Goal: Transaction & Acquisition: Purchase product/service

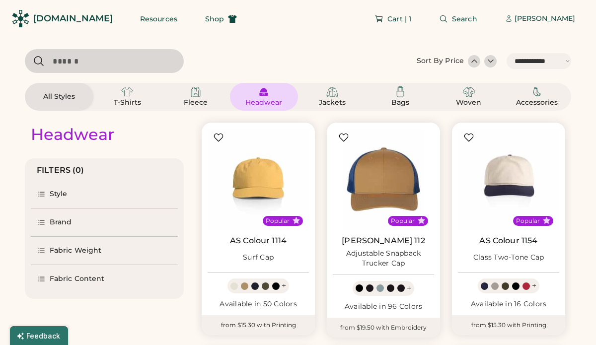
select select "*****"
select select "*"
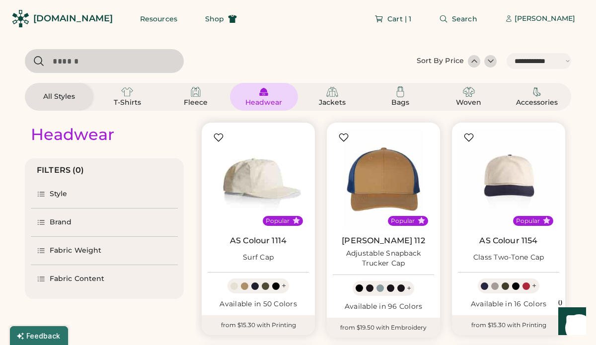
click at [262, 182] on img at bounding box center [258, 179] width 101 height 101
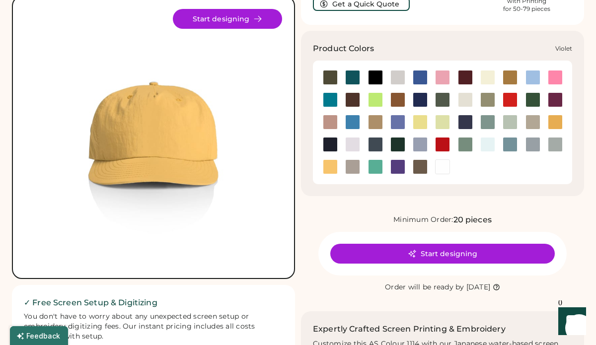
scroll to position [71, 0]
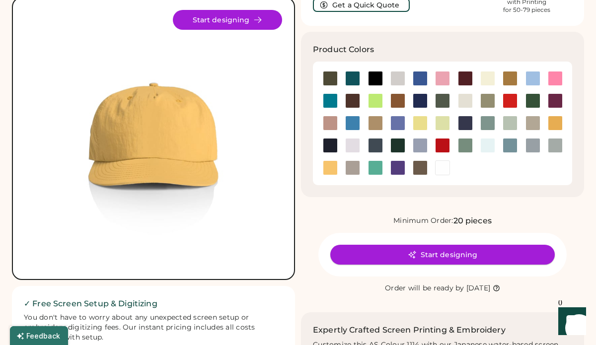
click at [405, 256] on button "Start designing" at bounding box center [442, 255] width 224 height 20
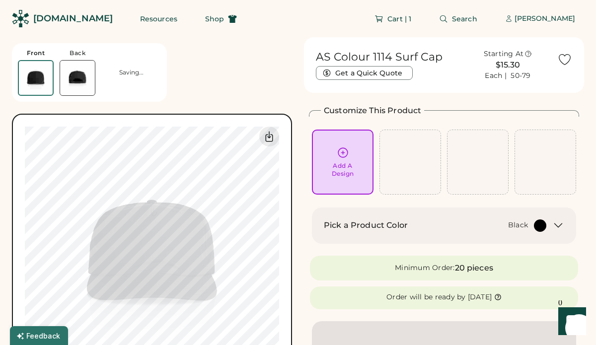
scroll to position [25, 0]
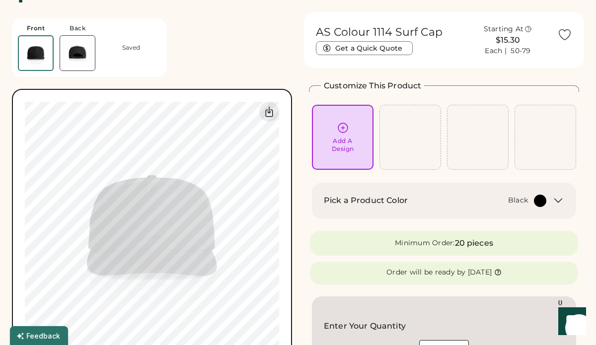
click at [558, 202] on icon at bounding box center [558, 201] width 7 height 4
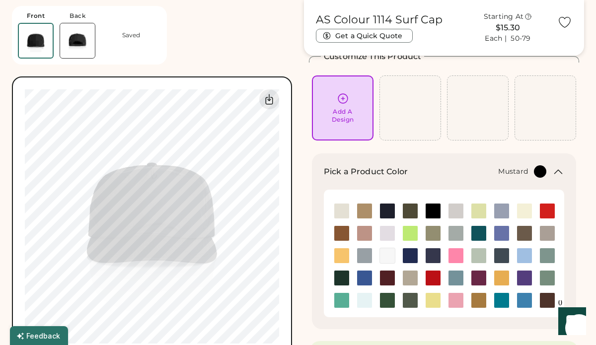
scroll to position [62, 0]
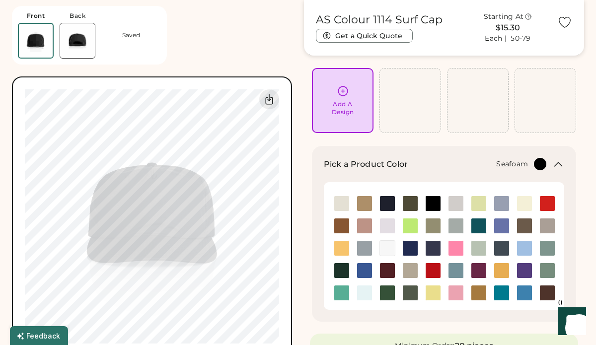
click at [367, 293] on img at bounding box center [364, 293] width 15 height 15
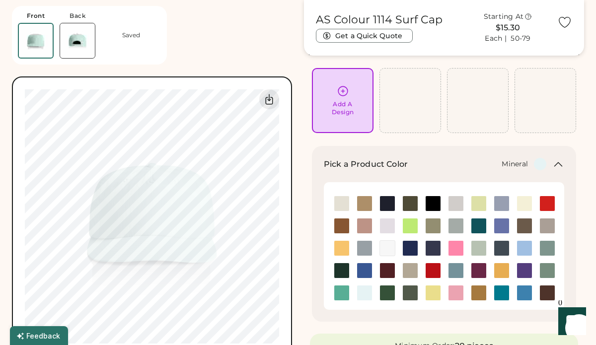
click at [547, 250] on img at bounding box center [547, 248] width 15 height 15
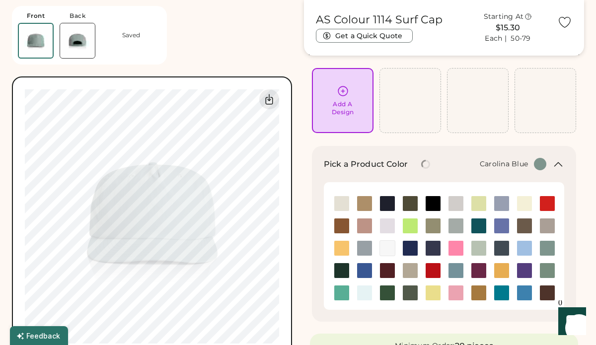
click at [528, 248] on img at bounding box center [524, 248] width 15 height 15
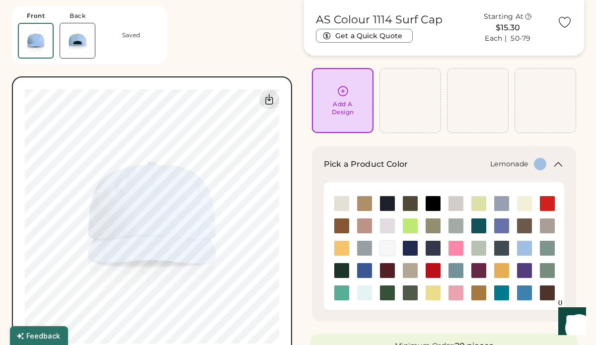
click at [435, 295] on img at bounding box center [433, 293] width 15 height 15
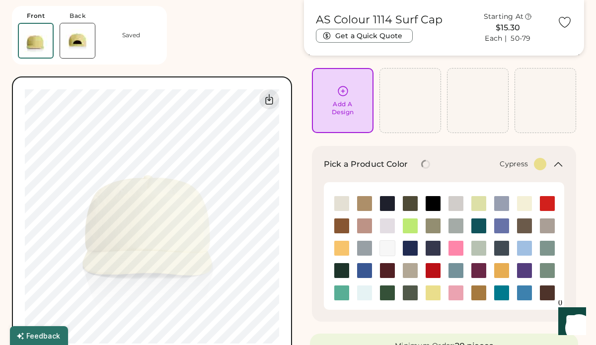
click at [406, 294] on img at bounding box center [410, 293] width 15 height 15
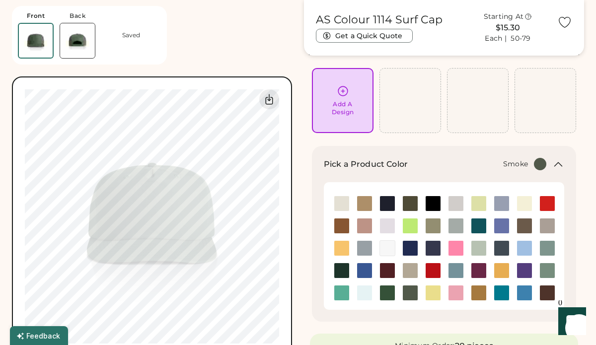
click at [367, 247] on img at bounding box center [364, 248] width 15 height 15
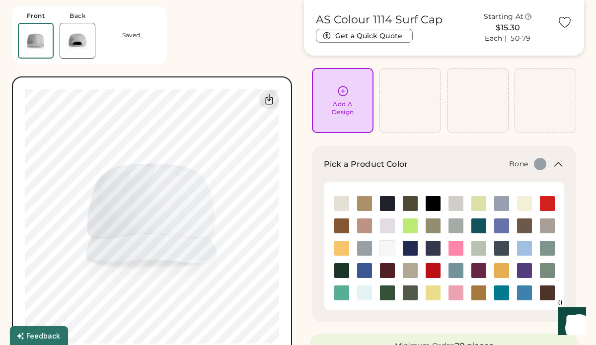
click at [457, 205] on img at bounding box center [455, 203] width 15 height 15
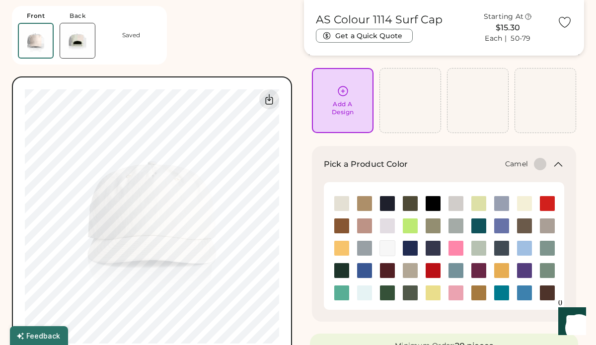
click at [477, 296] on img at bounding box center [478, 293] width 15 height 15
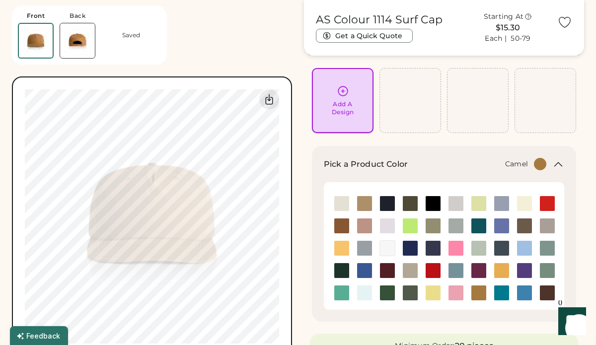
click at [341, 101] on div "Add A Design" at bounding box center [343, 108] width 22 height 16
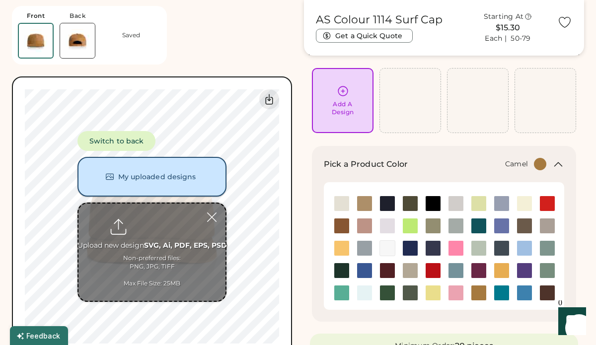
click at [143, 180] on button "My uploaded designs" at bounding box center [151, 177] width 149 height 40
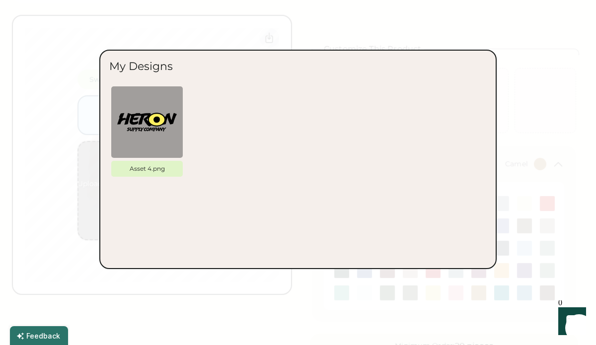
click at [81, 209] on div at bounding box center [298, 172] width 596 height 345
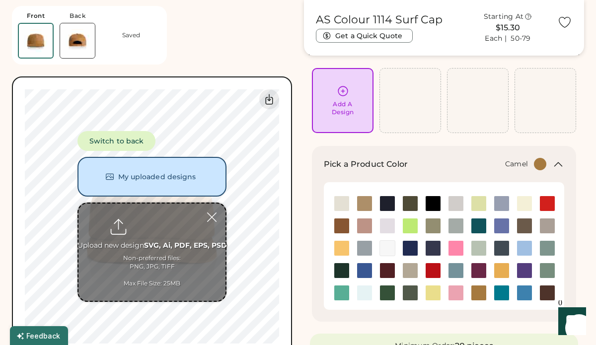
click at [143, 222] on input "file" at bounding box center [151, 252] width 147 height 97
type input "**********"
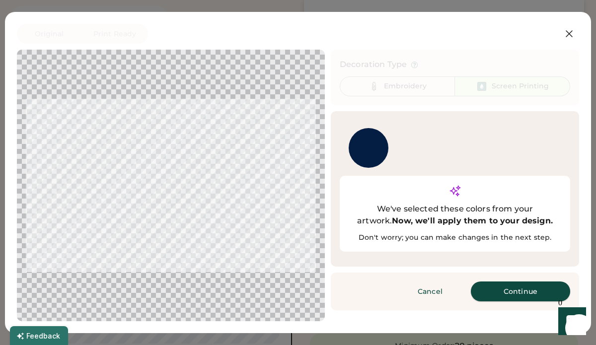
click at [508, 282] on button "Continue" at bounding box center [520, 292] width 99 height 20
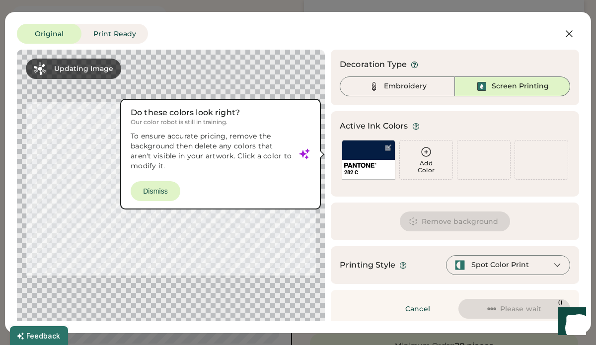
click at [165, 196] on div at bounding box center [171, 189] width 290 height 260
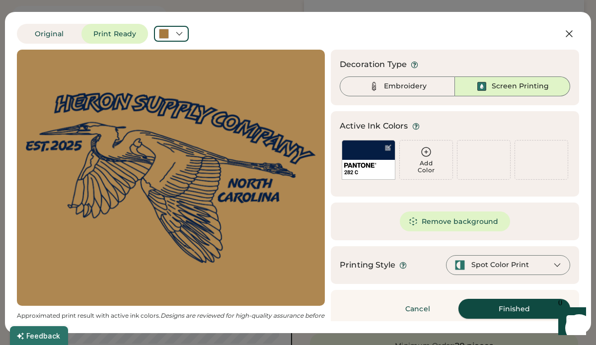
click at [501, 317] on button "Finished" at bounding box center [514, 309] width 112 height 20
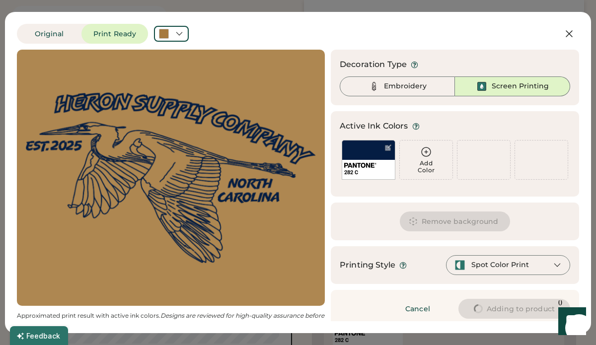
type input "****"
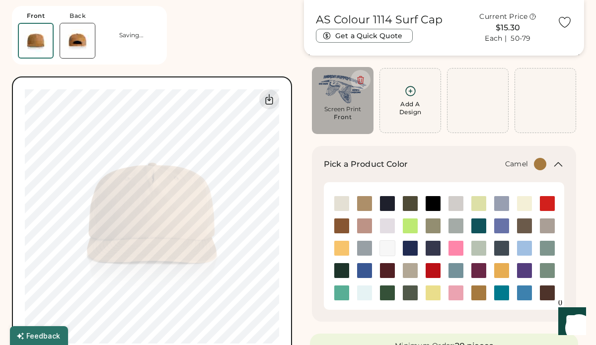
type input "****"
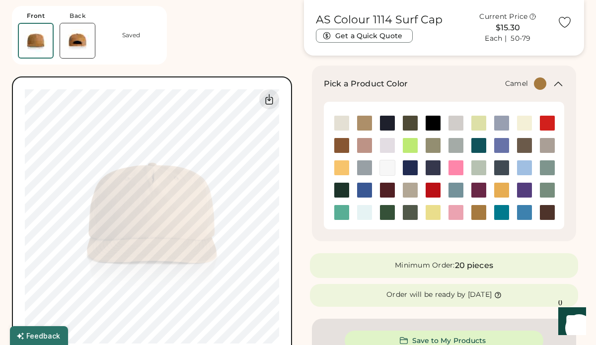
scroll to position [371, 0]
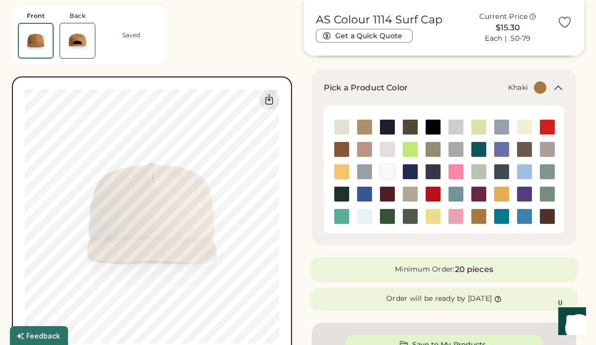
click at [362, 124] on img at bounding box center [364, 127] width 15 height 15
click at [346, 125] on img at bounding box center [341, 127] width 15 height 15
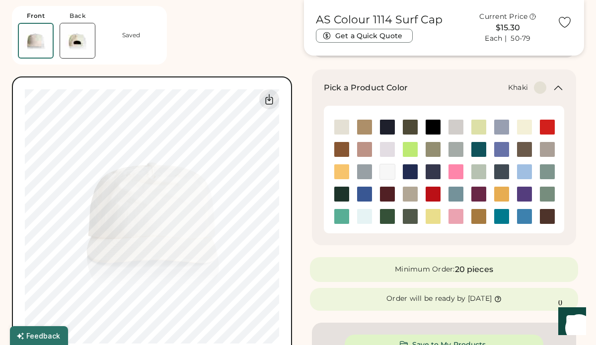
click at [363, 129] on img at bounding box center [364, 127] width 15 height 15
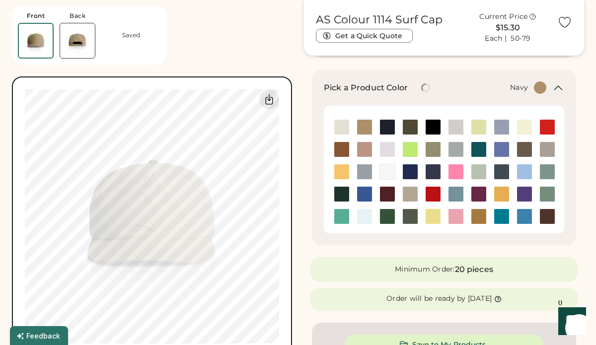
click at [385, 130] on img at bounding box center [387, 127] width 15 height 15
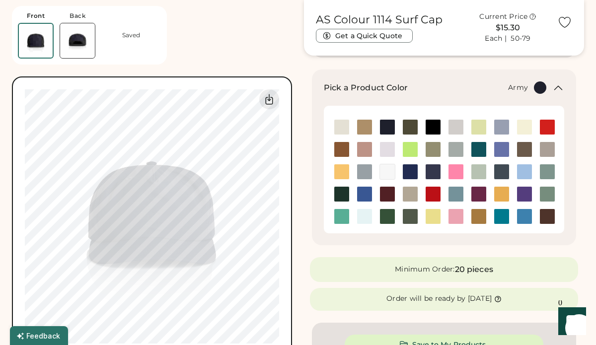
click at [407, 131] on img at bounding box center [410, 127] width 15 height 15
click at [435, 128] on img at bounding box center [433, 127] width 15 height 15
click at [452, 130] on img at bounding box center [455, 127] width 15 height 15
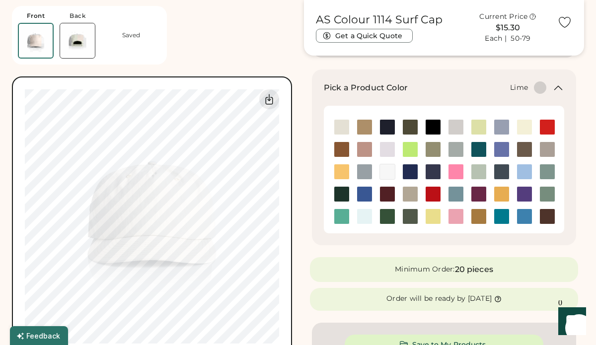
click at [477, 129] on img at bounding box center [478, 127] width 15 height 15
click at [499, 129] on img at bounding box center [501, 127] width 15 height 15
click at [526, 129] on img at bounding box center [524, 127] width 15 height 15
click at [549, 130] on img at bounding box center [547, 127] width 15 height 15
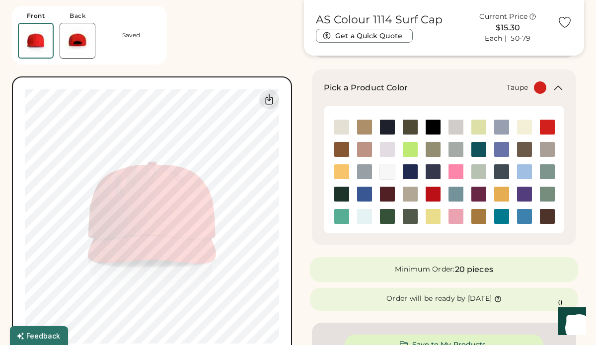
click at [546, 149] on img at bounding box center [547, 149] width 15 height 15
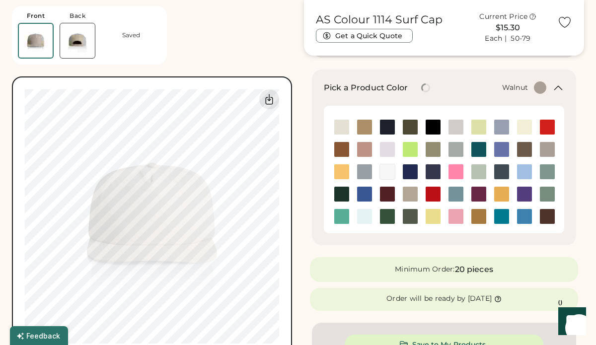
click at [523, 152] on img at bounding box center [524, 149] width 15 height 15
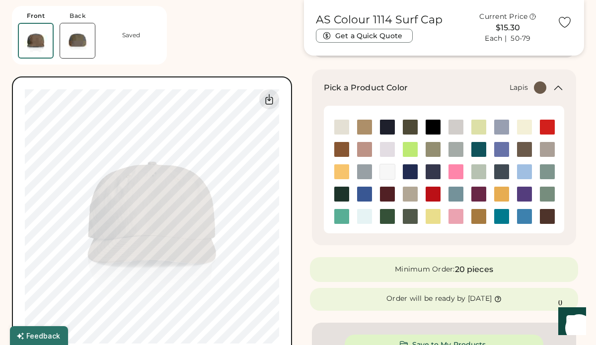
click at [503, 150] on img at bounding box center [501, 149] width 15 height 15
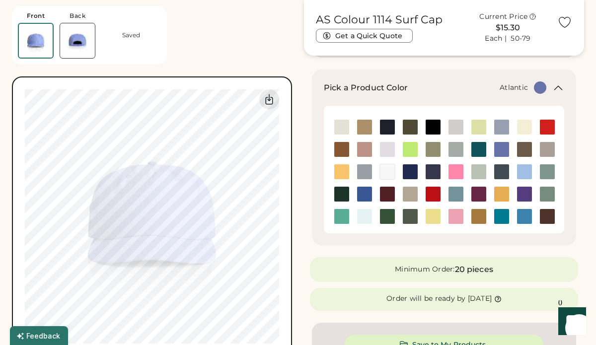
click at [480, 150] on img at bounding box center [478, 149] width 15 height 15
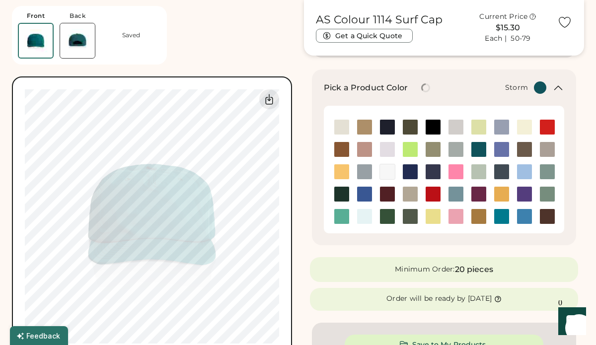
click at [459, 150] on img at bounding box center [455, 149] width 15 height 15
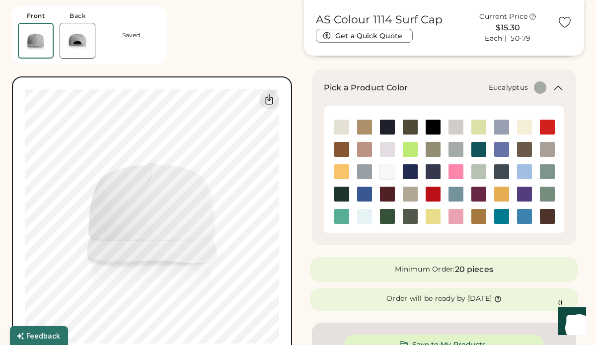
click at [436, 150] on img at bounding box center [433, 149] width 15 height 15
click at [456, 151] on img at bounding box center [455, 149] width 15 height 15
click at [430, 150] on img at bounding box center [433, 149] width 15 height 15
click at [406, 146] on img at bounding box center [410, 149] width 15 height 15
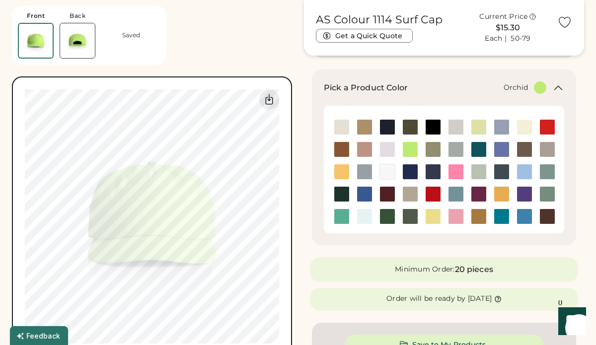
click at [390, 148] on img at bounding box center [387, 149] width 15 height 15
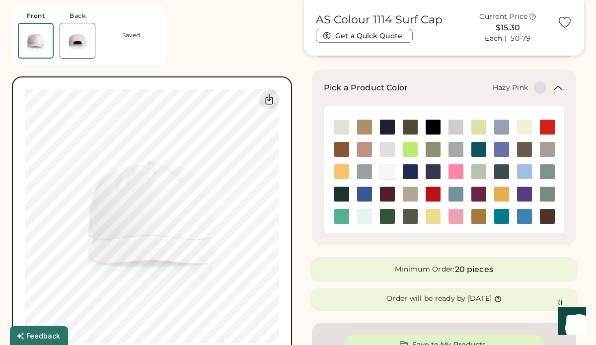
click at [365, 149] on img at bounding box center [364, 149] width 15 height 15
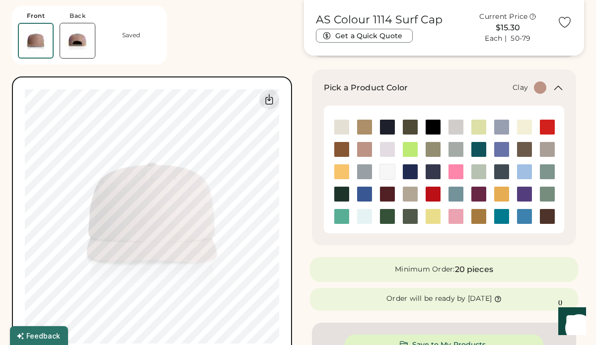
click at [342, 147] on img at bounding box center [341, 149] width 15 height 15
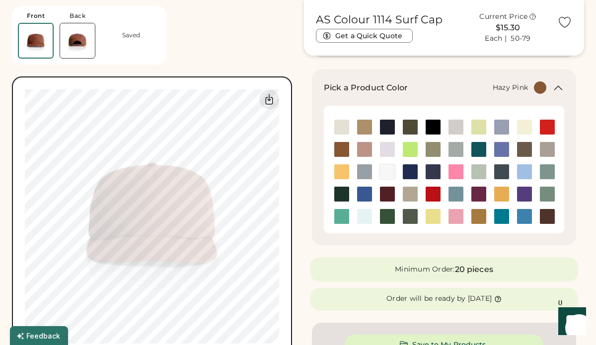
click at [366, 151] on img at bounding box center [364, 149] width 15 height 15
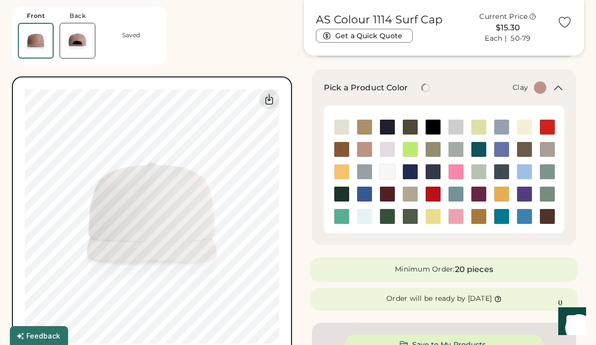
click at [344, 150] on img at bounding box center [341, 149] width 15 height 15
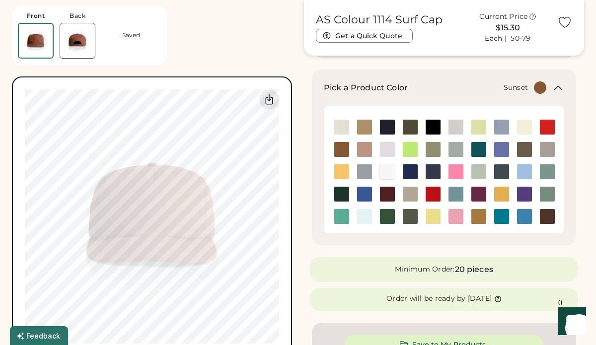
click at [340, 174] on img at bounding box center [341, 171] width 15 height 15
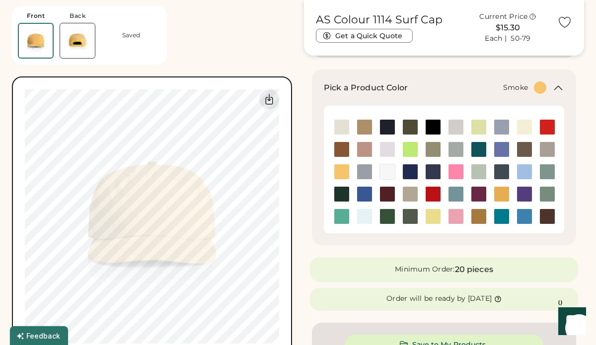
click at [364, 175] on img at bounding box center [364, 171] width 15 height 15
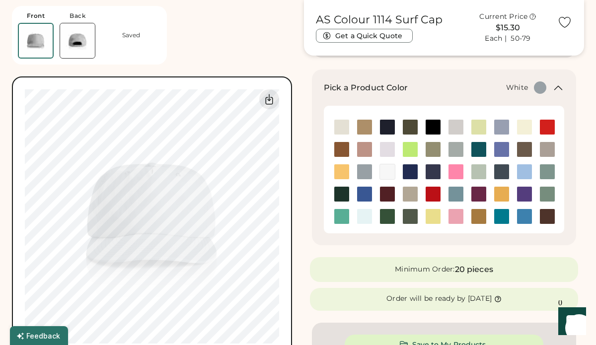
click at [388, 172] on img at bounding box center [387, 171] width 15 height 15
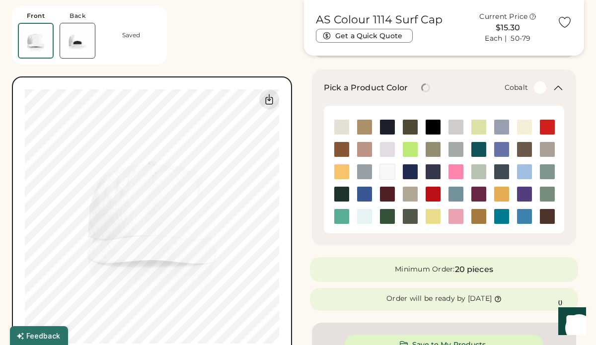
click at [410, 173] on img at bounding box center [410, 171] width 15 height 15
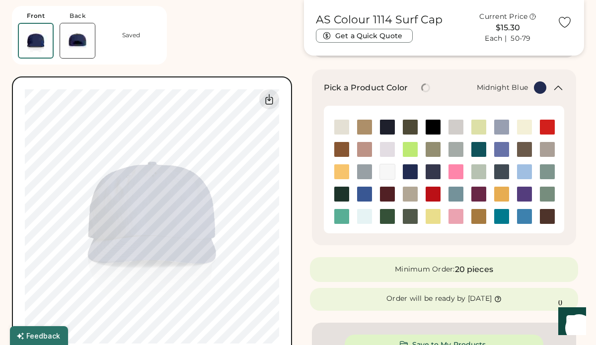
click at [434, 174] on img at bounding box center [433, 171] width 15 height 15
click at [461, 173] on img at bounding box center [455, 171] width 15 height 15
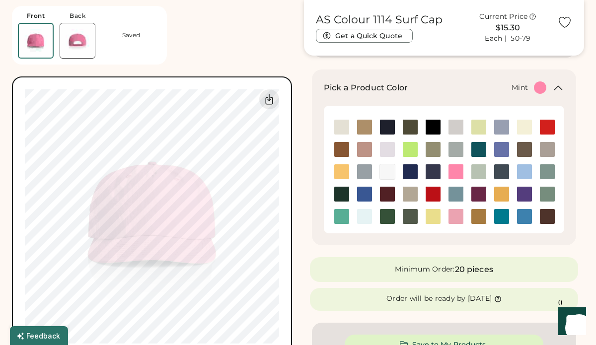
click at [481, 172] on img at bounding box center [478, 171] width 15 height 15
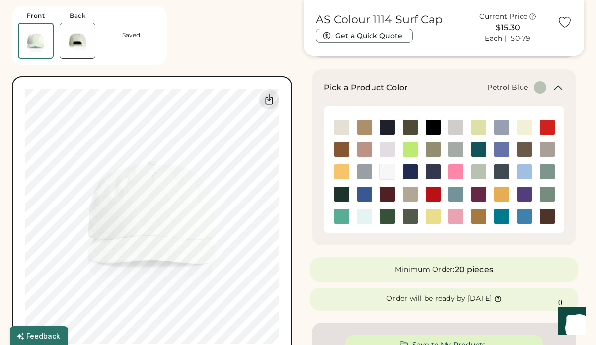
click at [504, 172] on img at bounding box center [501, 171] width 15 height 15
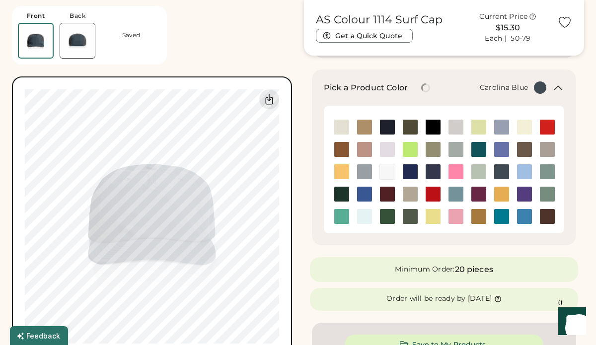
click at [522, 172] on img at bounding box center [524, 171] width 15 height 15
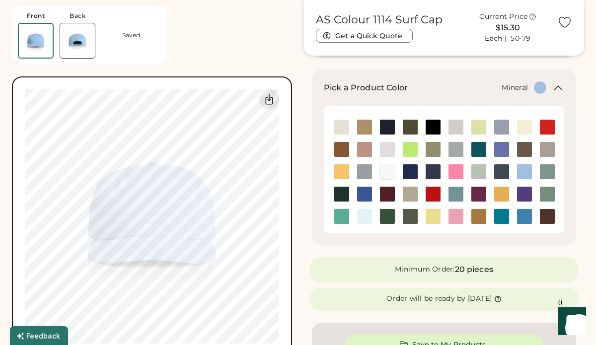
click at [546, 173] on img at bounding box center [547, 171] width 15 height 15
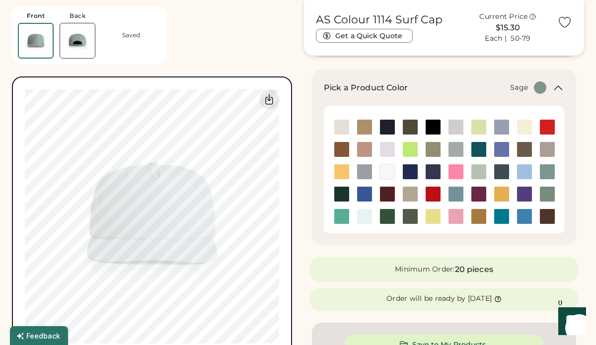
click at [547, 199] on img at bounding box center [547, 194] width 15 height 15
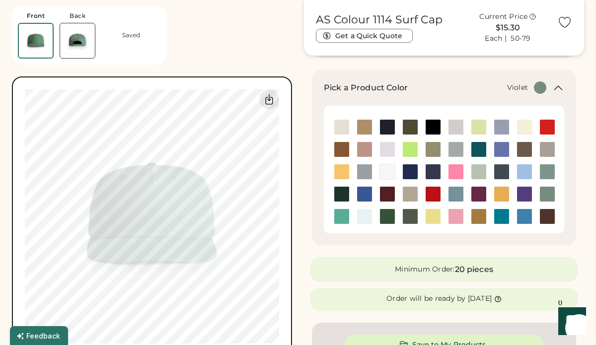
click at [522, 193] on img at bounding box center [524, 194] width 15 height 15
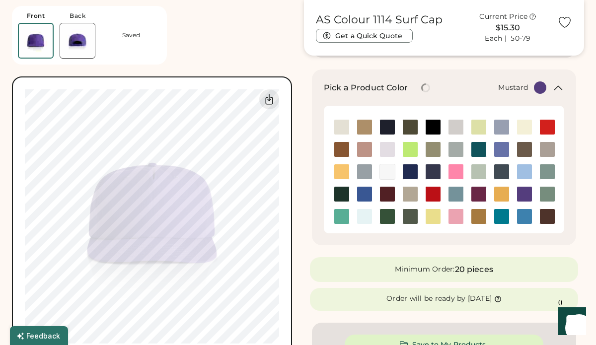
click at [503, 192] on img at bounding box center [501, 194] width 15 height 15
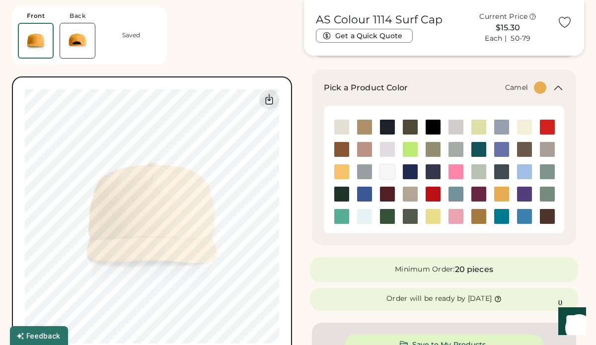
click at [478, 215] on img at bounding box center [478, 216] width 15 height 15
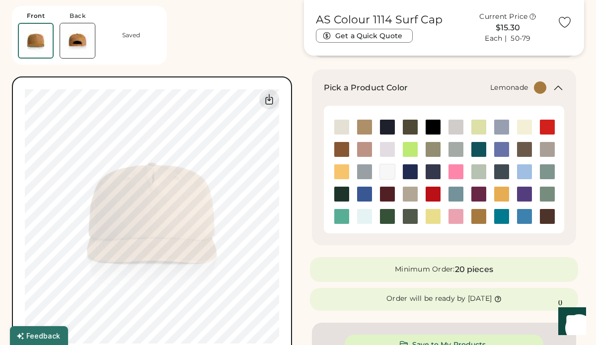
click at [435, 216] on img at bounding box center [433, 216] width 15 height 15
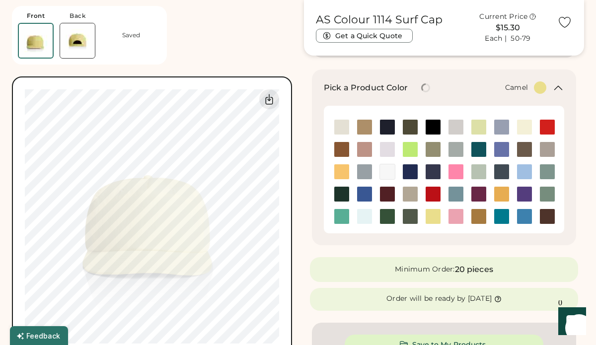
click at [479, 217] on img at bounding box center [478, 216] width 15 height 15
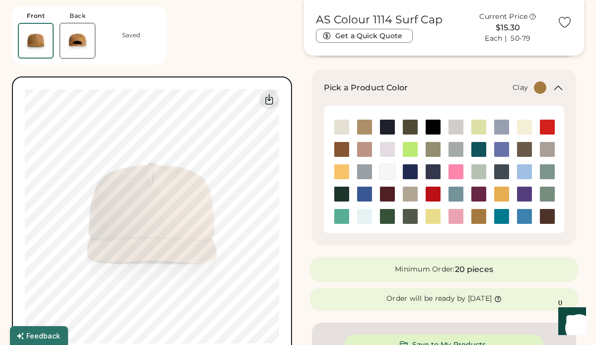
click at [343, 151] on img at bounding box center [341, 149] width 15 height 15
click at [366, 150] on img at bounding box center [364, 149] width 15 height 15
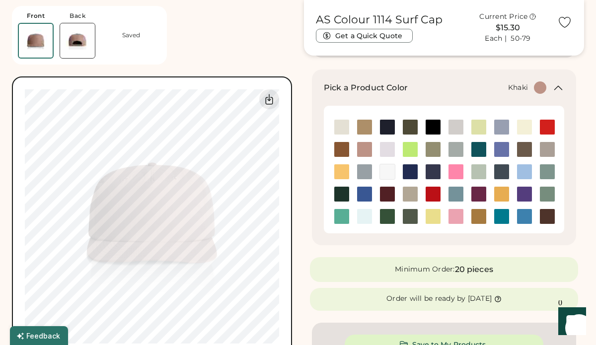
click at [367, 128] on img at bounding box center [364, 127] width 15 height 15
click at [477, 218] on img at bounding box center [478, 216] width 15 height 15
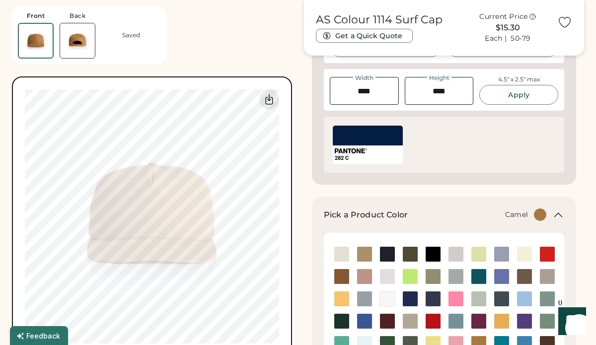
scroll to position [0, 0]
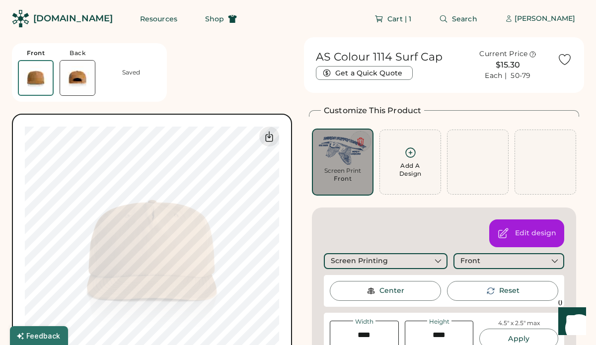
click at [360, 140] on icon at bounding box center [360, 141] width 9 height 9
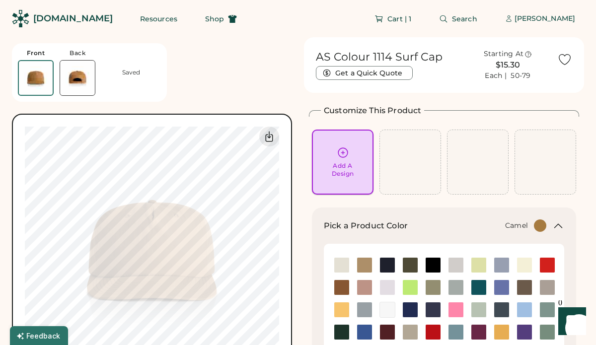
click at [342, 158] on icon at bounding box center [343, 152] width 12 height 12
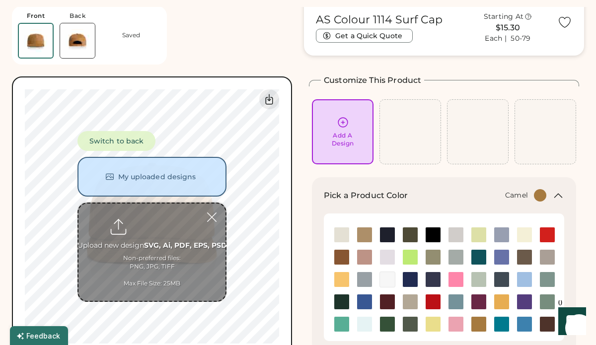
scroll to position [37, 0]
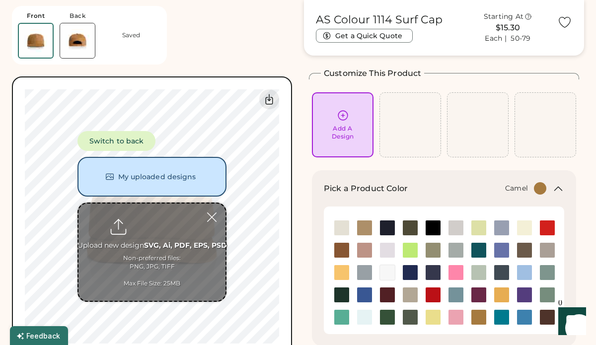
click at [148, 229] on input "file" at bounding box center [151, 252] width 147 height 97
type input "**********"
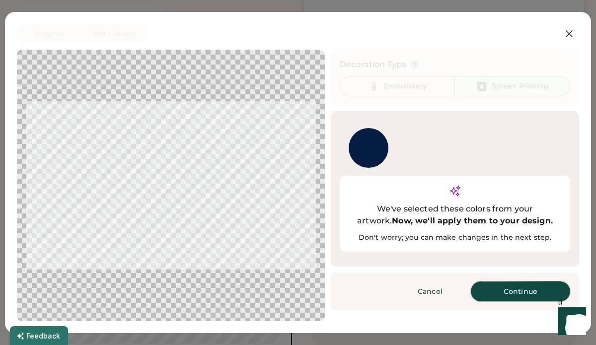
click at [511, 282] on button "Continue" at bounding box center [520, 292] width 99 height 20
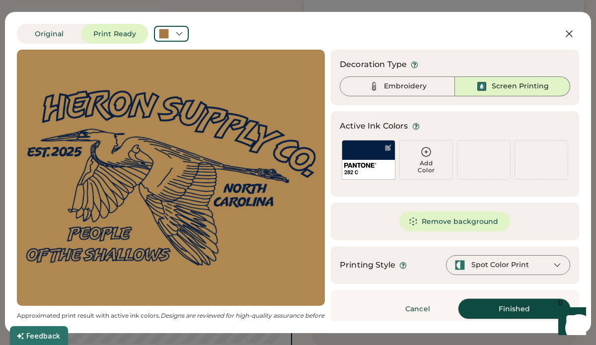
click at [517, 308] on button "Finished" at bounding box center [514, 309] width 112 height 20
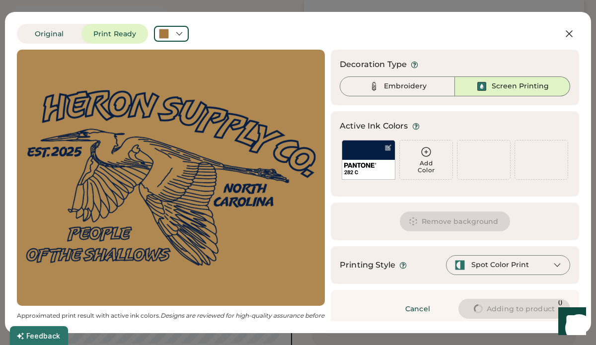
type input "****"
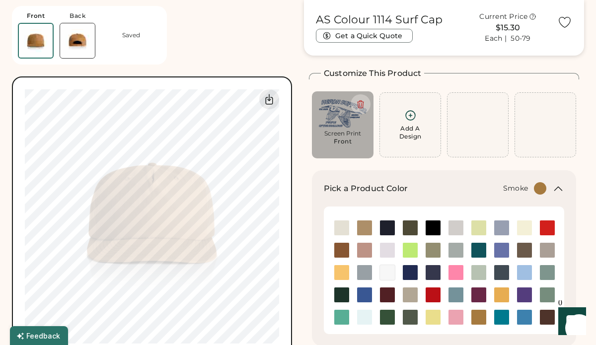
type input "****"
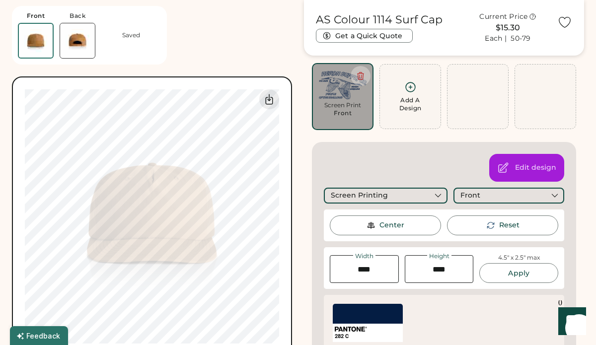
scroll to position [66, 0]
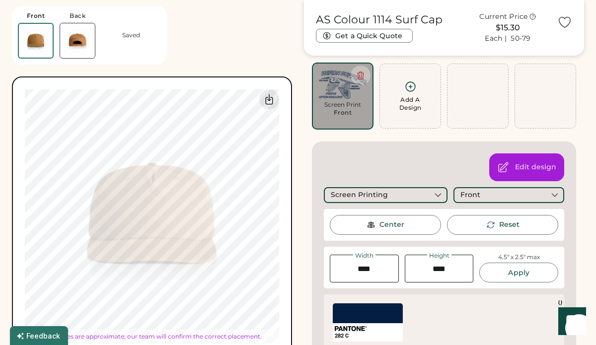
type input "****"
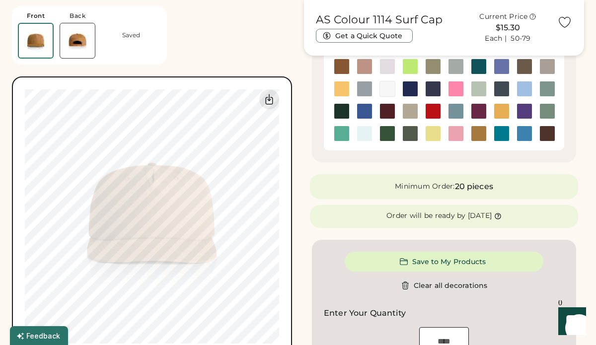
scroll to position [467, 0]
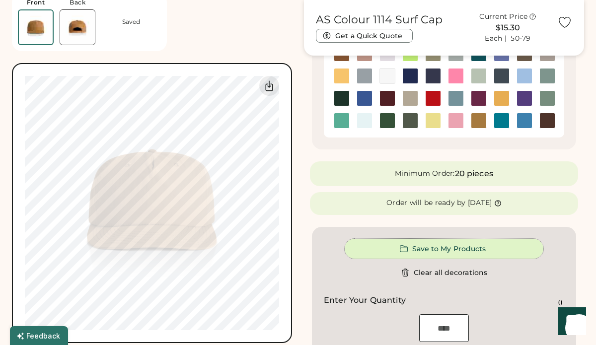
click at [469, 246] on button "Save to My Products" at bounding box center [444, 249] width 199 height 20
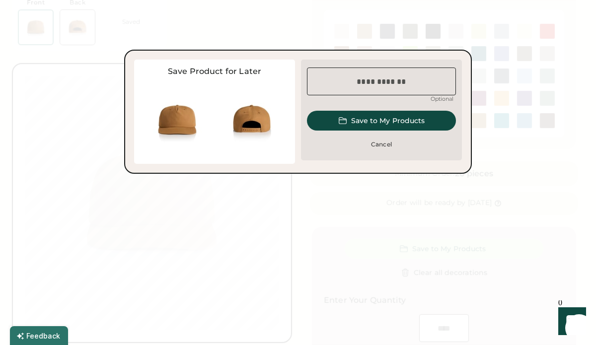
click at [388, 78] on input "input" at bounding box center [381, 82] width 149 height 28
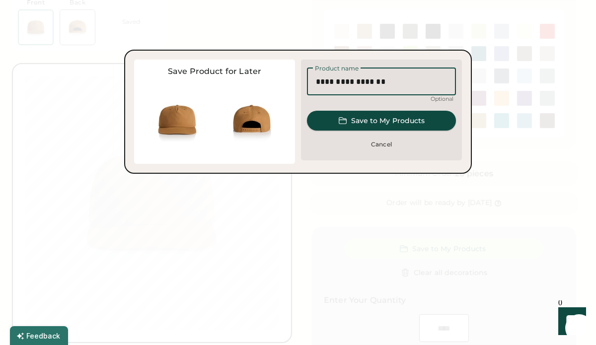
type input "**********"
click at [395, 121] on button "Save to My Products" at bounding box center [381, 121] width 149 height 20
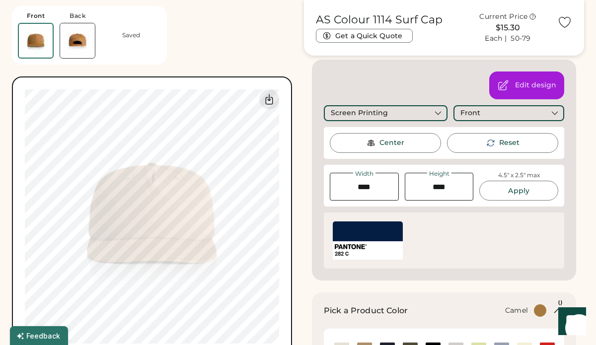
scroll to position [0, 0]
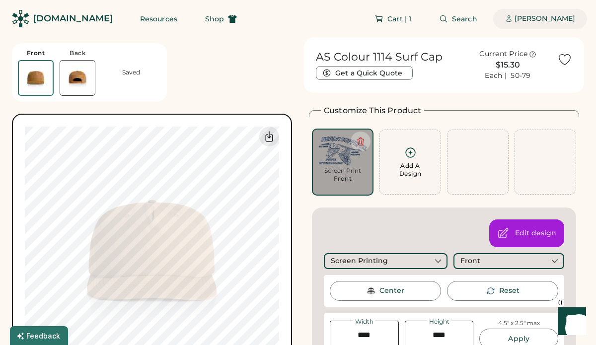
click at [550, 20] on div "[PERSON_NAME]" at bounding box center [544, 19] width 61 height 10
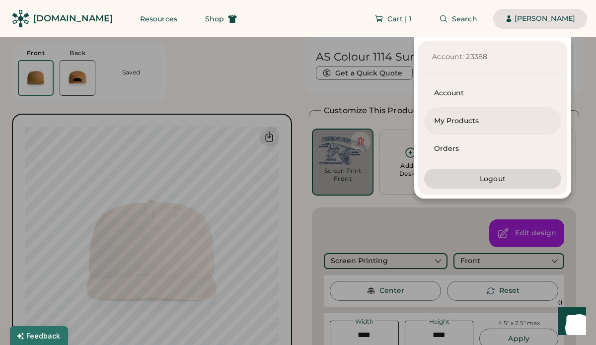
click at [462, 119] on div "My Products" at bounding box center [492, 121] width 117 height 10
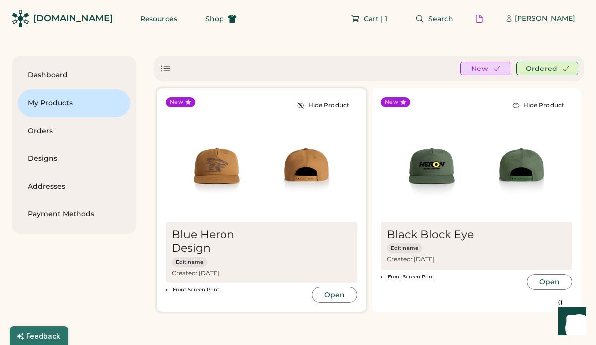
click at [216, 165] on img at bounding box center [217, 167] width 90 height 90
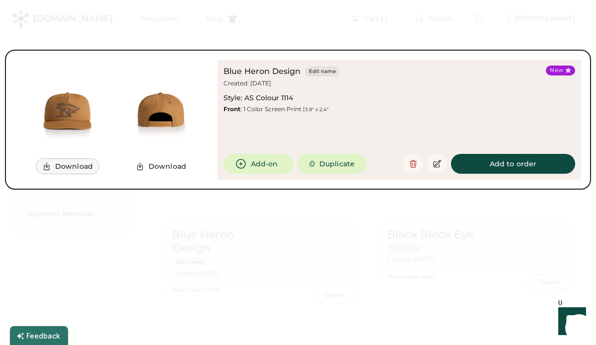
click at [69, 166] on button "Download" at bounding box center [67, 166] width 63 height 15
click at [290, 90] on div "Blue Heron Design Edit name Created: Aug 27, 2025 Style: AS Colour 1114 Front :…" at bounding box center [382, 90] width 318 height 48
click at [166, 197] on div at bounding box center [298, 172] width 596 height 345
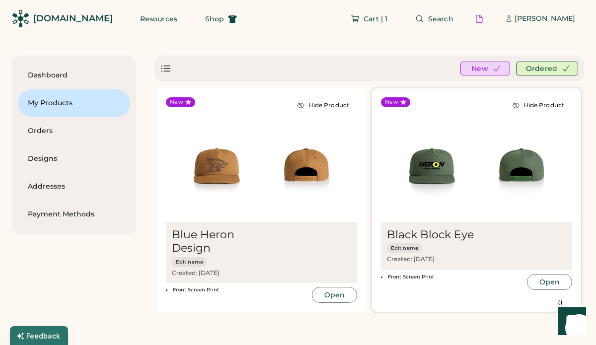
click at [507, 194] on img at bounding box center [522, 167] width 90 height 90
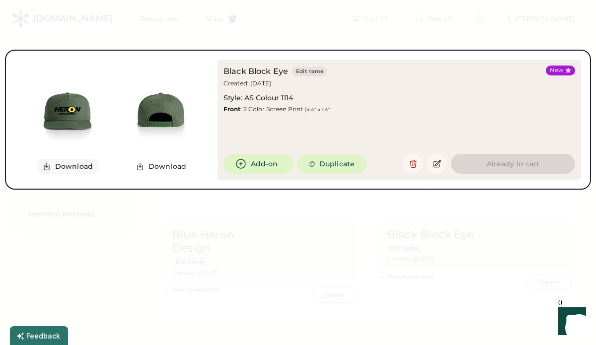
click at [76, 166] on button "Download" at bounding box center [67, 166] width 63 height 15
click at [297, 219] on div at bounding box center [298, 172] width 596 height 345
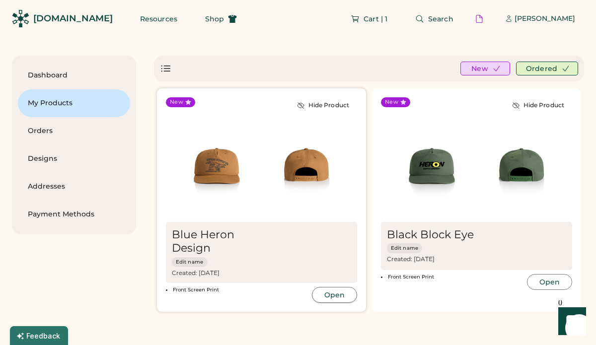
click at [332, 296] on button "Open" at bounding box center [334, 295] width 45 height 16
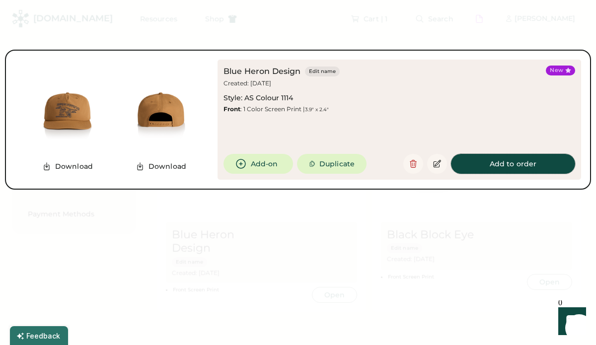
click at [513, 166] on button "Add to order" at bounding box center [513, 164] width 124 height 20
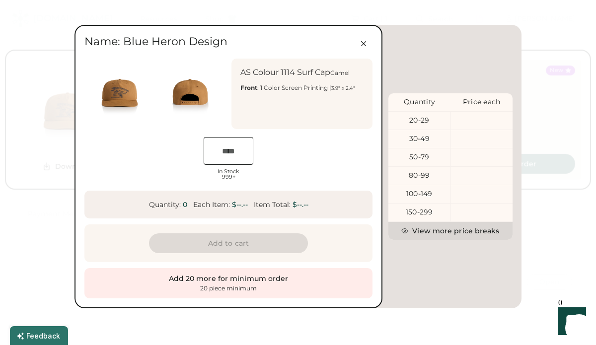
scroll to position [0, 19]
click at [365, 42] on icon at bounding box center [363, 43] width 9 height 9
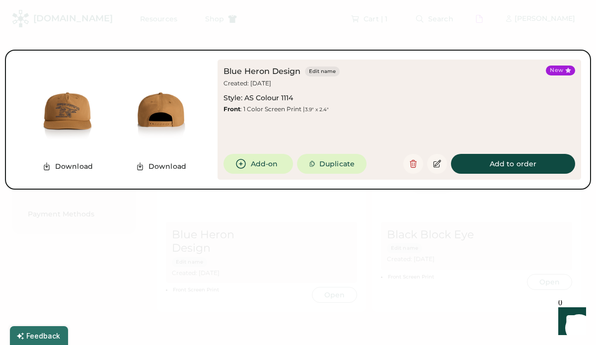
click at [365, 267] on div at bounding box center [298, 172] width 596 height 345
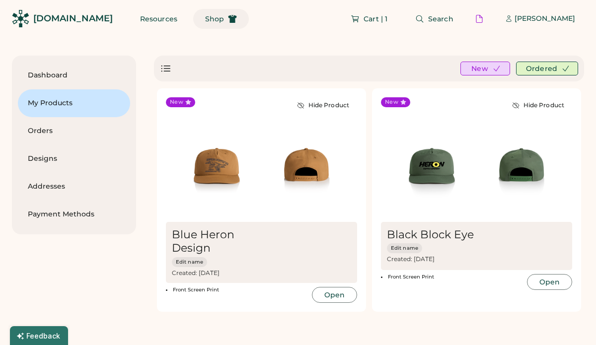
click at [205, 21] on span "Shop" at bounding box center [214, 18] width 19 height 7
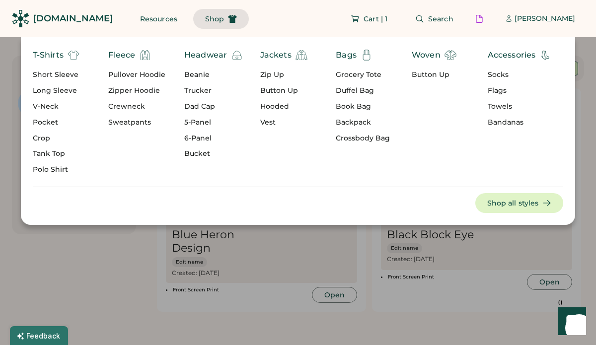
click at [199, 91] on div "Trucker" at bounding box center [213, 91] width 59 height 10
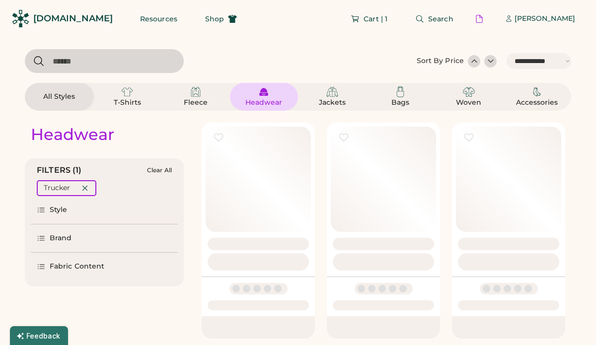
select select "*****"
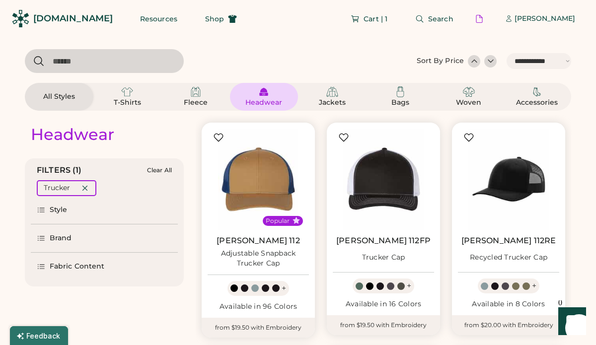
click at [267, 96] on img at bounding box center [264, 92] width 12 height 12
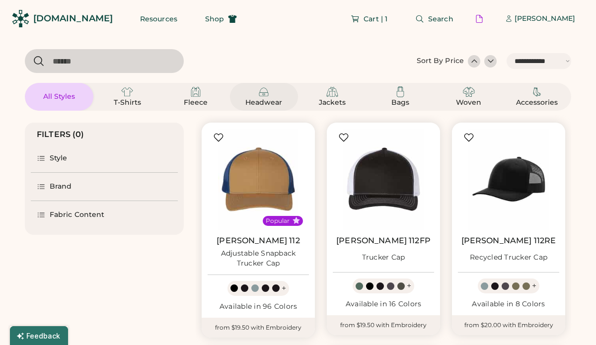
select select "*"
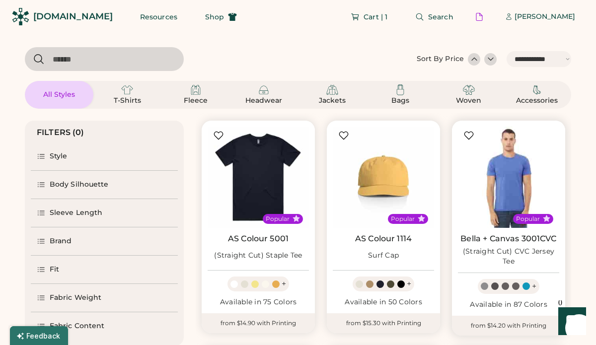
scroll to position [3, 0]
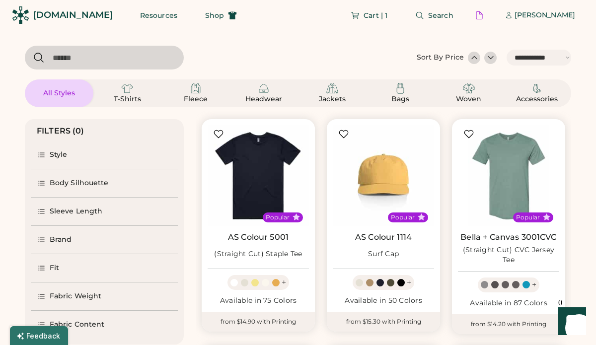
click at [567, 56] on select "**********" at bounding box center [539, 58] width 65 height 16
select select "*****"
click at [507, 50] on select "**********" at bounding box center [539, 58] width 65 height 16
select select "*"
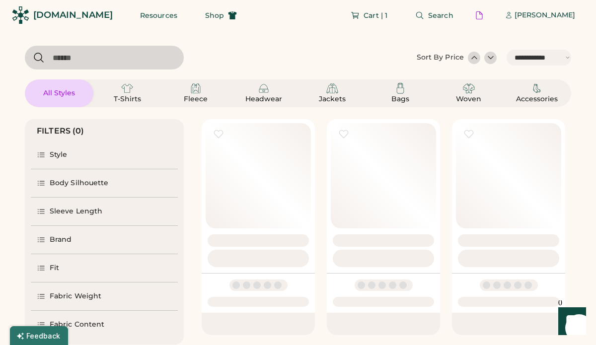
click at [255, 92] on div "Headwear" at bounding box center [263, 93] width 45 height 22
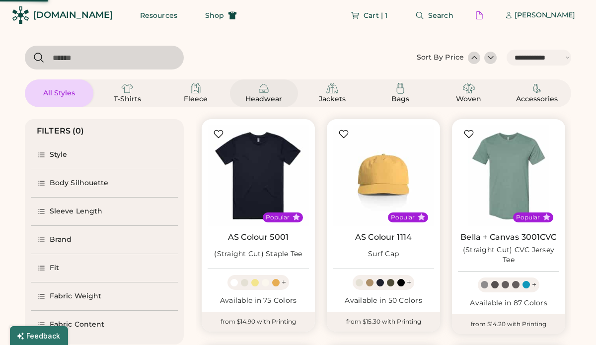
select select "*****"
select select "*"
click at [262, 95] on div "Headwear" at bounding box center [263, 99] width 45 height 10
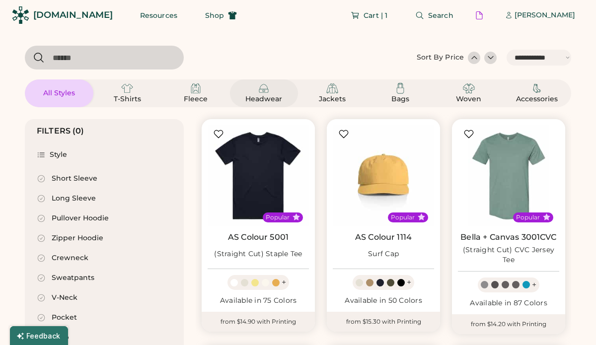
click at [268, 90] on img at bounding box center [264, 88] width 12 height 12
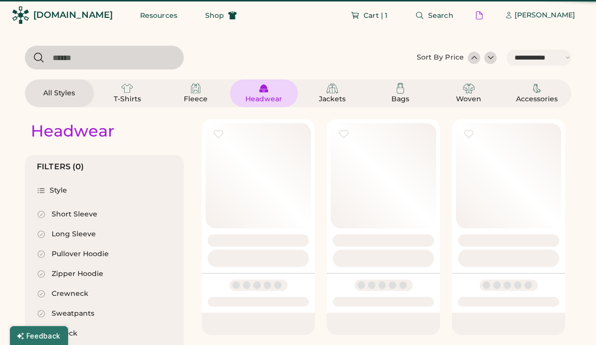
select select "*"
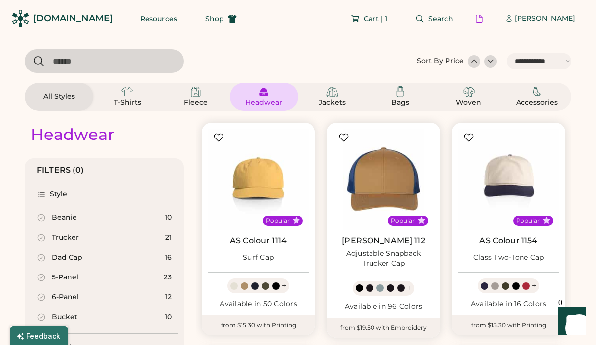
click at [73, 66] on input "input" at bounding box center [104, 61] width 159 height 24
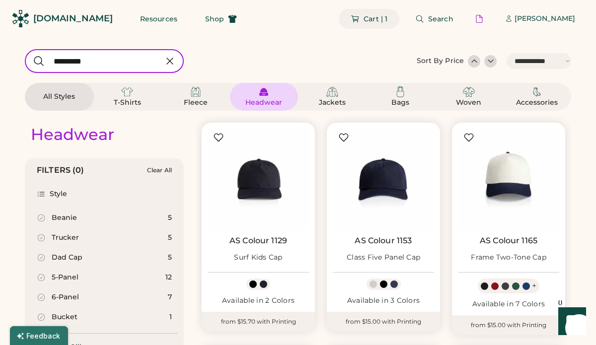
type input "*********"
click at [387, 15] on span "Cart | 1" at bounding box center [375, 18] width 24 height 7
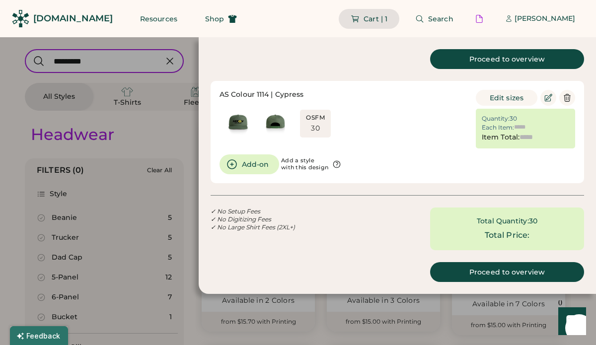
type input "******"
type input "*******"
click at [189, 45] on div at bounding box center [298, 172] width 596 height 345
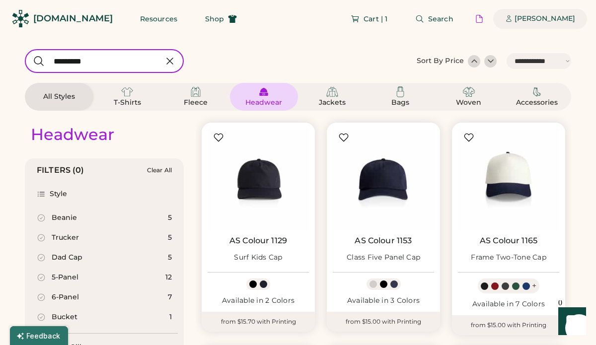
click at [541, 18] on div "[PERSON_NAME]" at bounding box center [544, 19] width 61 height 10
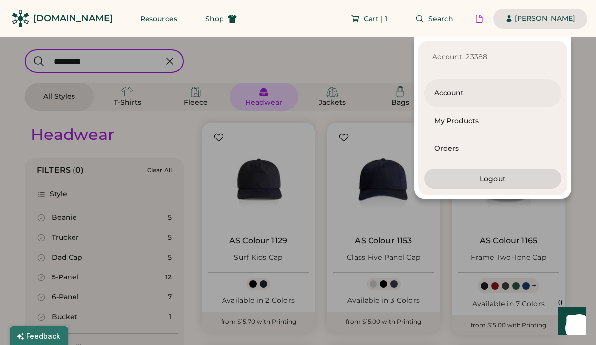
click at [444, 90] on div "Account" at bounding box center [492, 93] width 117 height 10
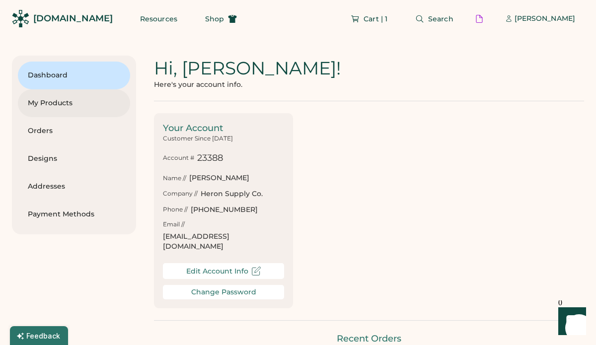
click at [60, 105] on div "My Products" at bounding box center [74, 103] width 92 height 10
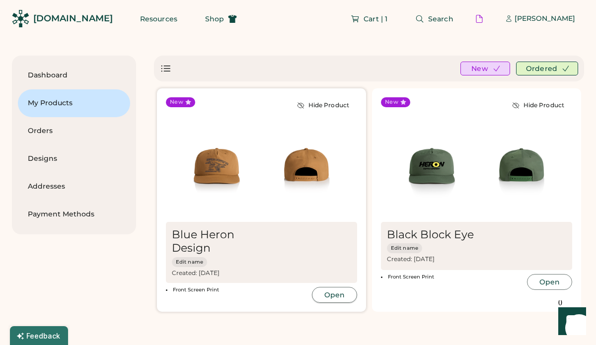
click at [332, 298] on button "Open" at bounding box center [334, 295] width 45 height 16
